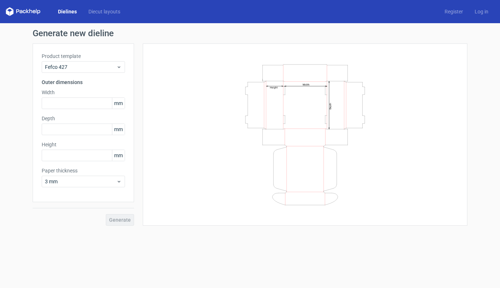
click at [66, 12] on link "Dielines" at bounding box center [67, 11] width 30 height 7
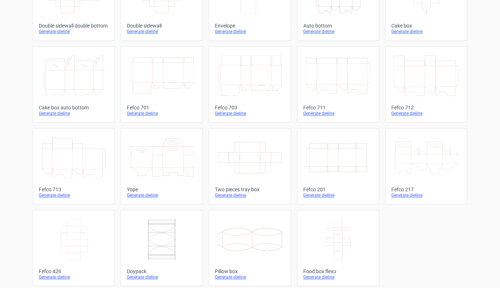
scroll to position [165, 0]
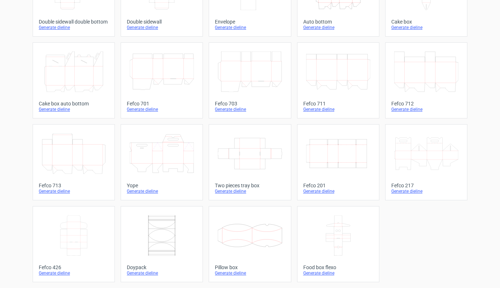
click at [70, 226] on icon at bounding box center [74, 235] width 64 height 41
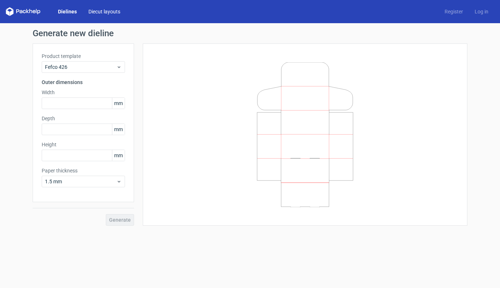
click at [94, 12] on link "Diecut layouts" at bounding box center [104, 11] width 43 height 7
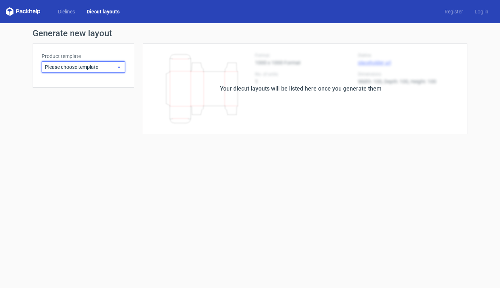
click at [109, 67] on span "Please choose template" at bounding box center [80, 66] width 71 height 7
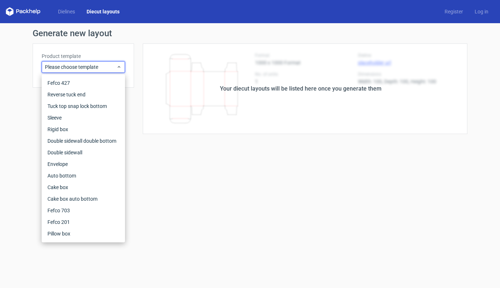
click at [57, 47] on div "Product template Please choose template" at bounding box center [83, 65] width 101 height 44
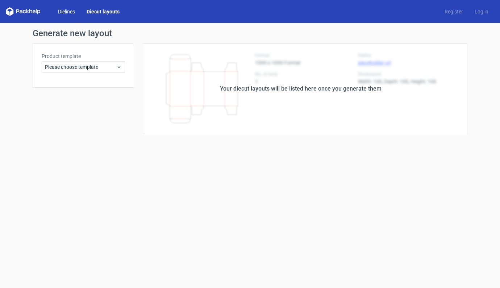
click at [68, 10] on link "Dielines" at bounding box center [66, 11] width 29 height 7
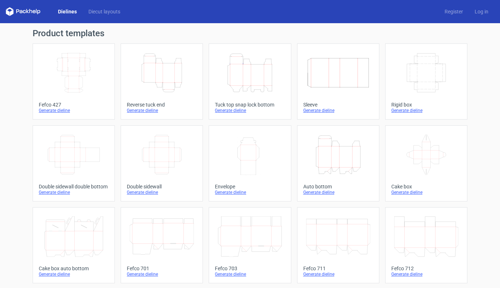
scroll to position [165, 0]
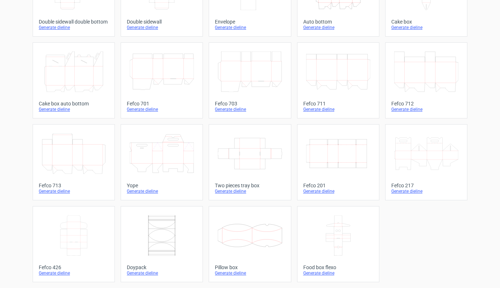
click at [78, 239] on icon at bounding box center [74, 235] width 64 height 41
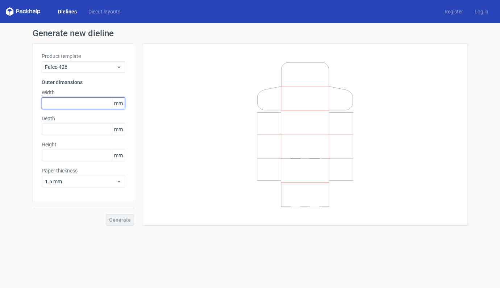
click at [82, 102] on input "text" at bounding box center [83, 104] width 83 height 12
type input "330"
click at [69, 138] on div "Product template Fefco 426 Outer dimensions Width 330 mm Depth mm Height mm Pap…" at bounding box center [83, 122] width 101 height 159
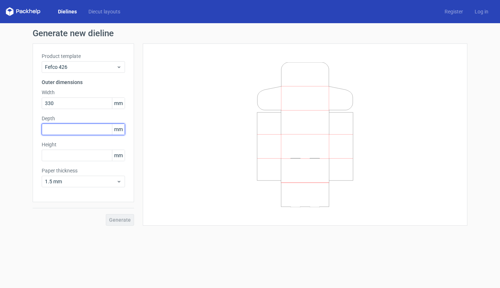
click at [72, 130] on input "text" at bounding box center [83, 130] width 83 height 12
type input "330"
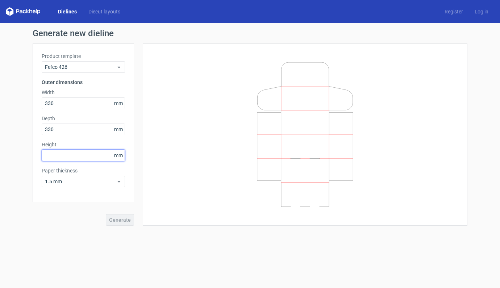
click at [67, 160] on input "text" at bounding box center [83, 156] width 83 height 12
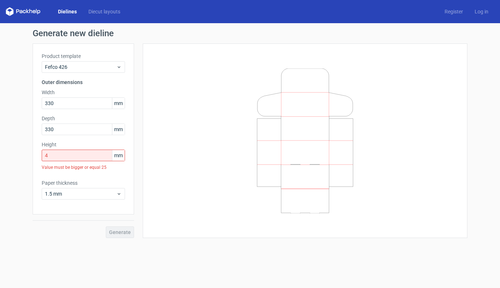
click at [76, 208] on div "Product template Fefco 426 Outer dimensions Width 330 mm Depth 330 mm Height 4 …" at bounding box center [83, 140] width 101 height 195
click at [73, 159] on input "4" at bounding box center [83, 156] width 83 height 12
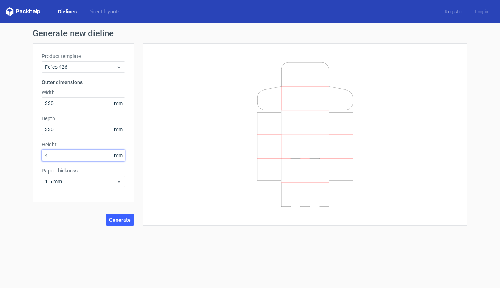
type input "40"
click at [123, 223] on span "Generate" at bounding box center [120, 219] width 22 height 5
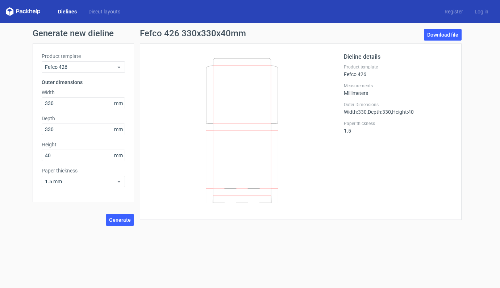
click at [251, 134] on icon at bounding box center [242, 130] width 175 height 145
click at [442, 34] on link "Download file" at bounding box center [443, 35] width 38 height 12
